Goal: Information Seeking & Learning: Learn about a topic

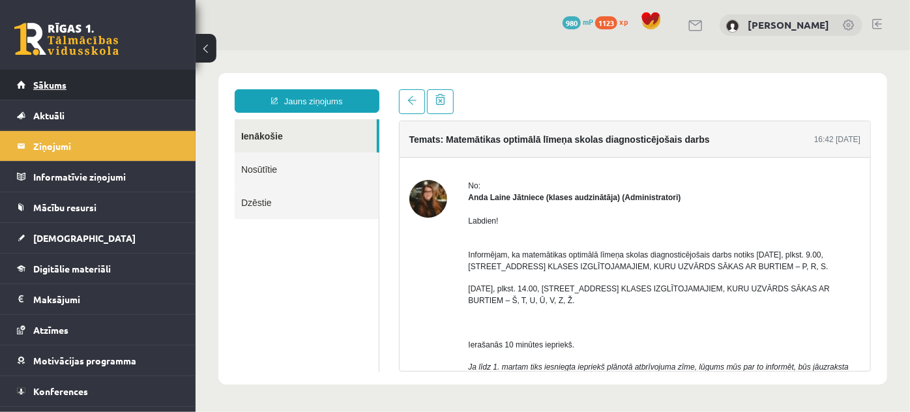
scroll to position [817, 0]
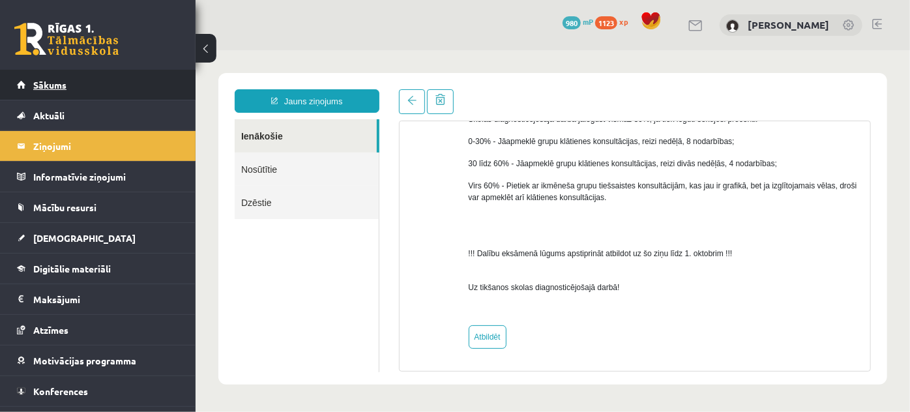
click at [103, 90] on link "Sākums" at bounding box center [98, 85] width 162 height 30
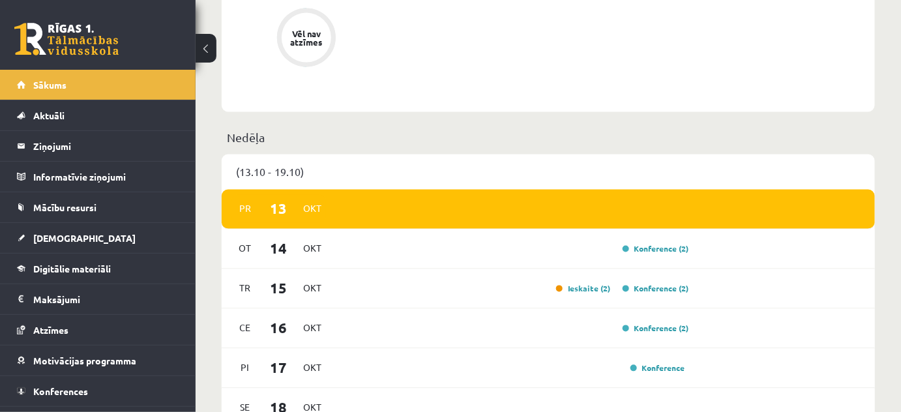
scroll to position [711, 0]
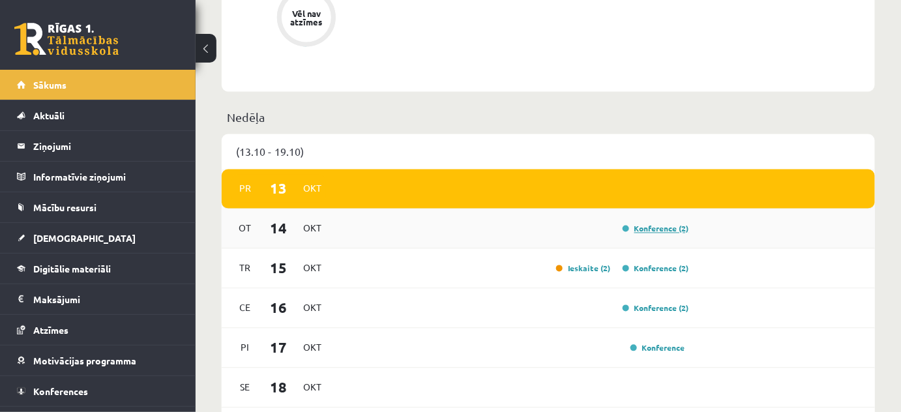
click at [630, 231] on link "Konference (2)" at bounding box center [656, 229] width 67 height 10
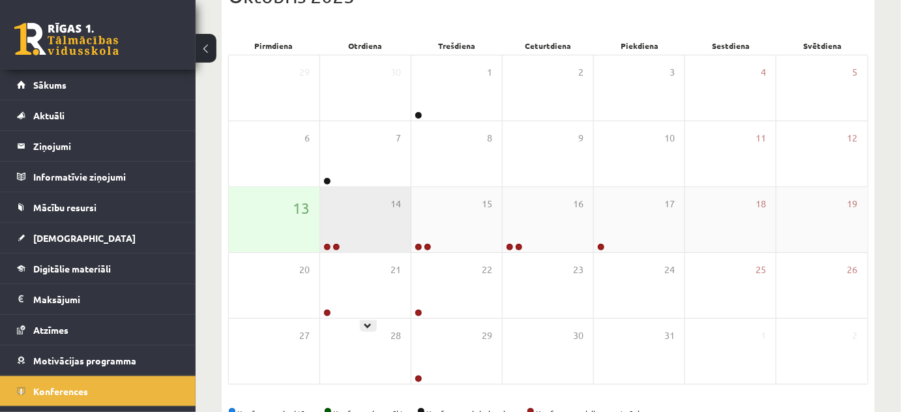
scroll to position [151, 0]
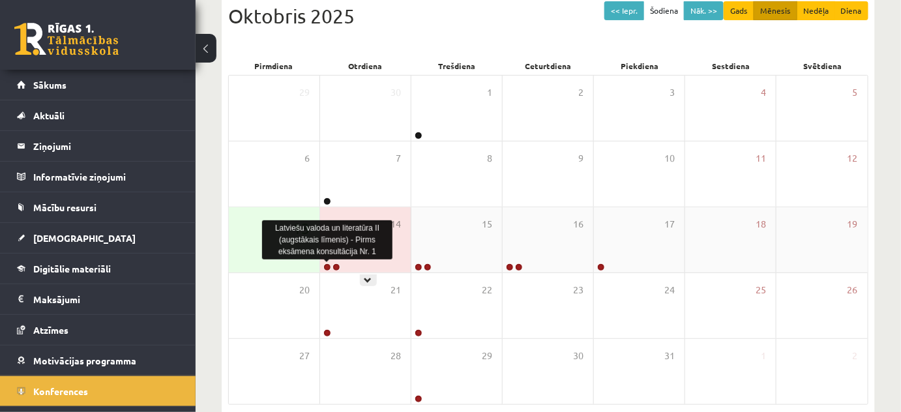
click at [325, 265] on link at bounding box center [327, 267] width 8 height 8
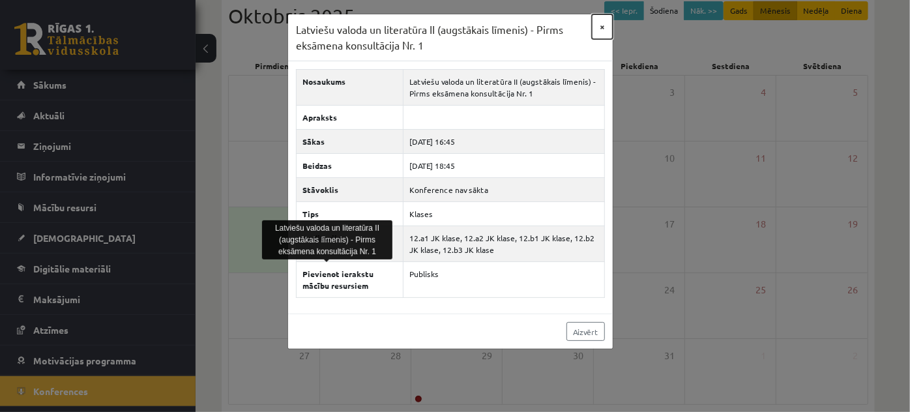
click at [598, 23] on button "×" at bounding box center [602, 26] width 21 height 25
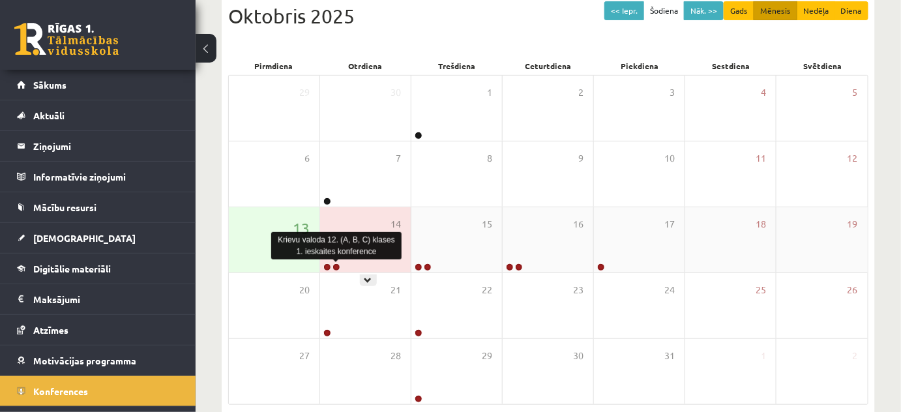
click at [335, 266] on link at bounding box center [337, 267] width 8 height 8
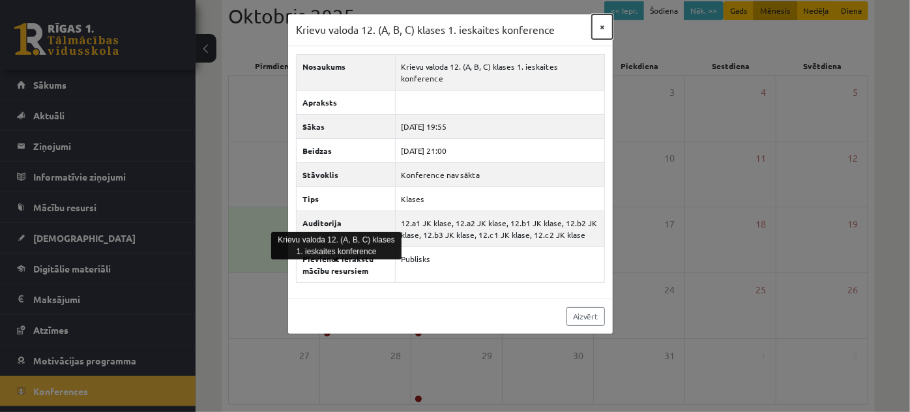
click at [599, 25] on button "×" at bounding box center [602, 26] width 21 height 25
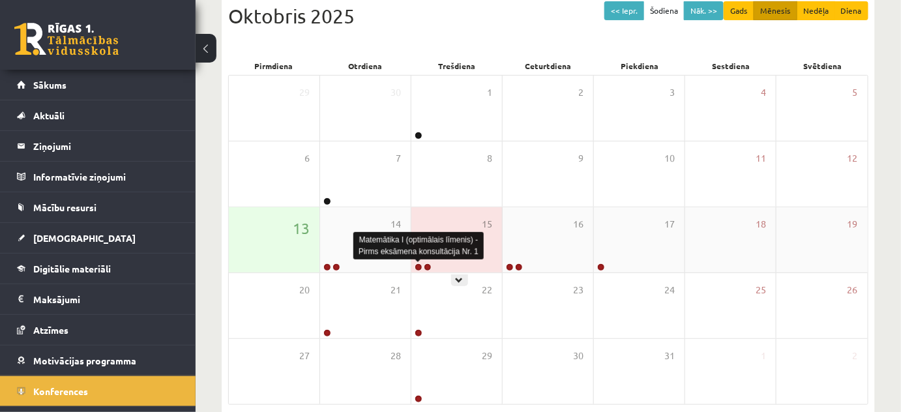
click at [418, 265] on link at bounding box center [419, 267] width 8 height 8
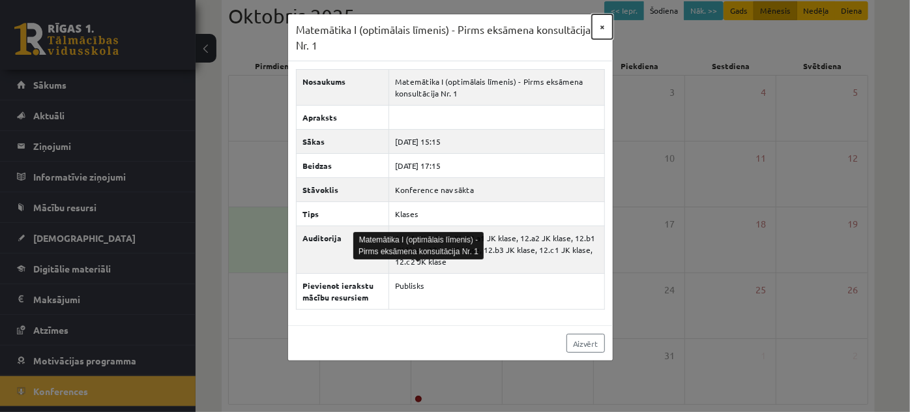
click at [605, 23] on button "×" at bounding box center [602, 26] width 21 height 25
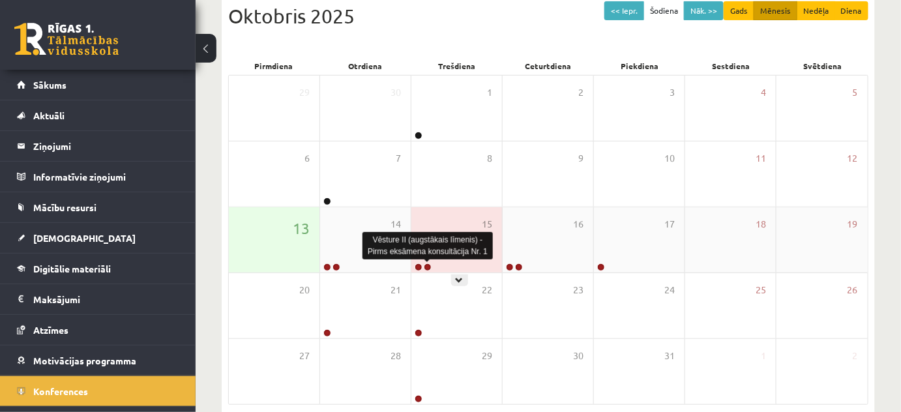
click at [427, 266] on link at bounding box center [428, 267] width 8 height 8
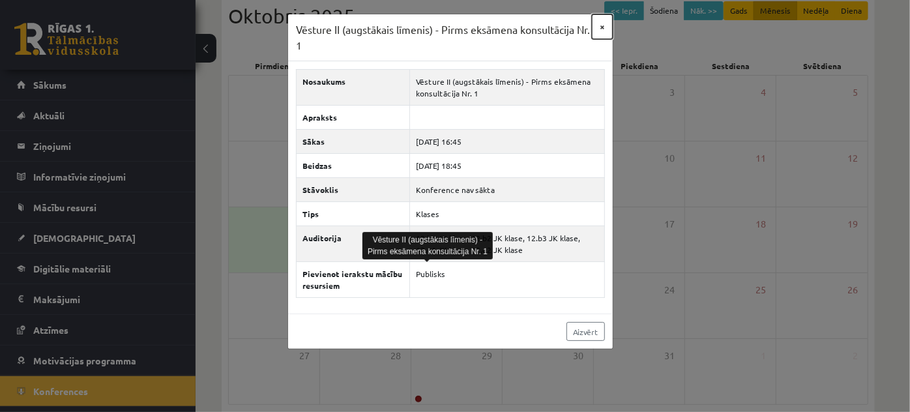
click at [600, 23] on button "×" at bounding box center [602, 26] width 21 height 25
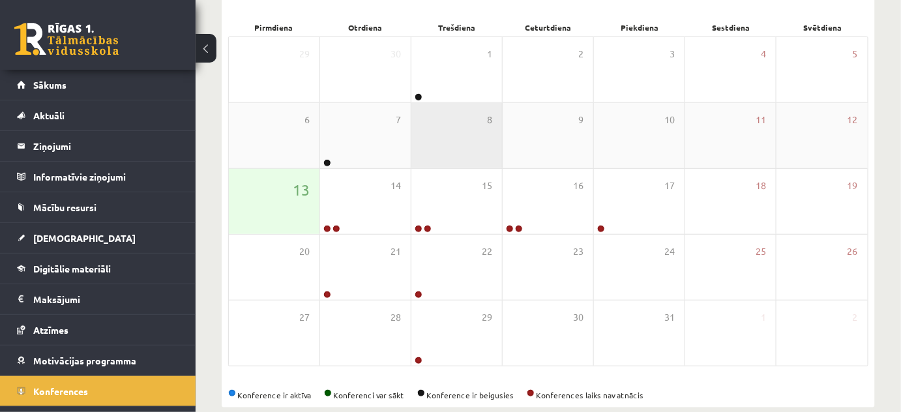
scroll to position [210, 0]
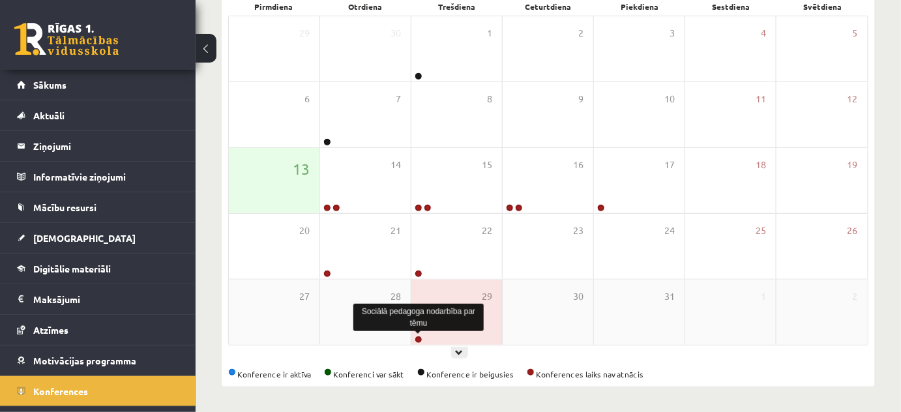
click at [418, 338] on link at bounding box center [419, 340] width 8 height 8
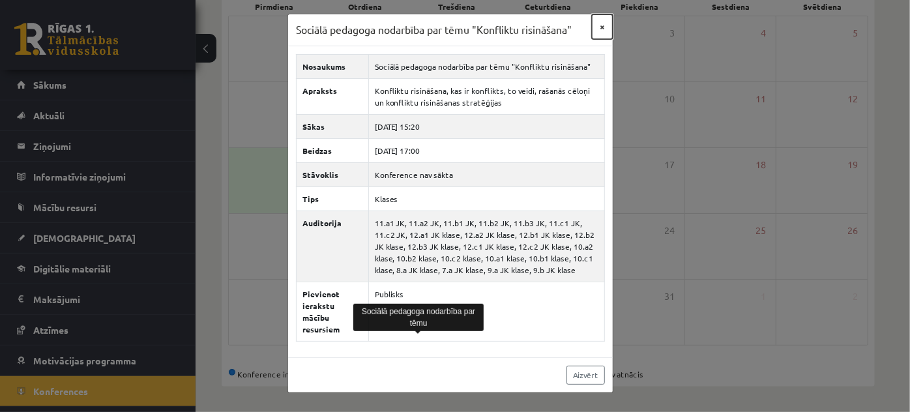
click at [606, 23] on button "×" at bounding box center [602, 26] width 21 height 25
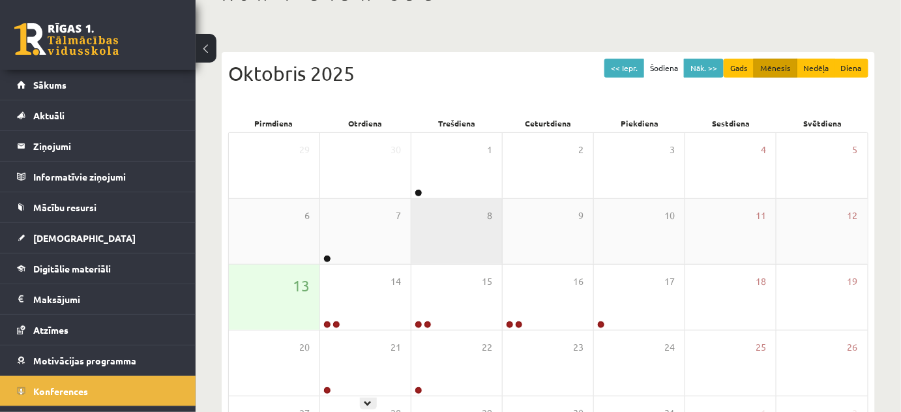
scroll to position [91, 0]
